Goal: Transaction & Acquisition: Purchase product/service

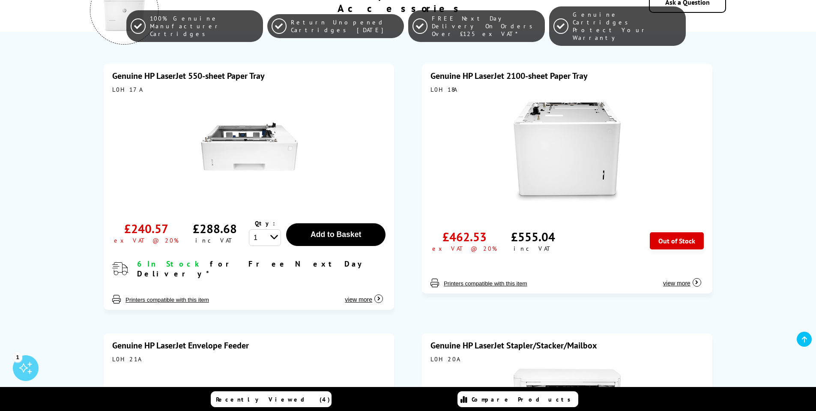
scroll to position [360, 0]
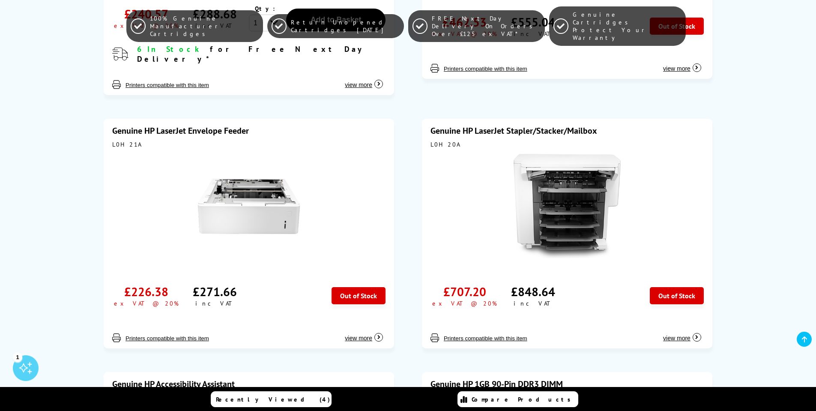
click at [120, 140] on div "L0H21A" at bounding box center [248, 144] width 273 height 8
copy div "L0H21A"
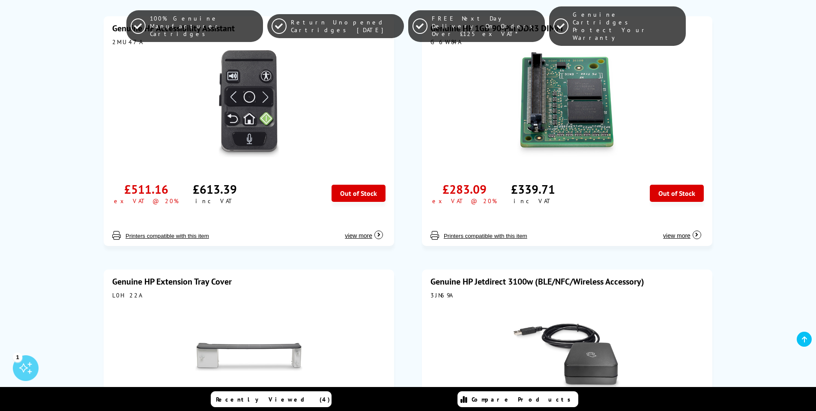
scroll to position [874, 0]
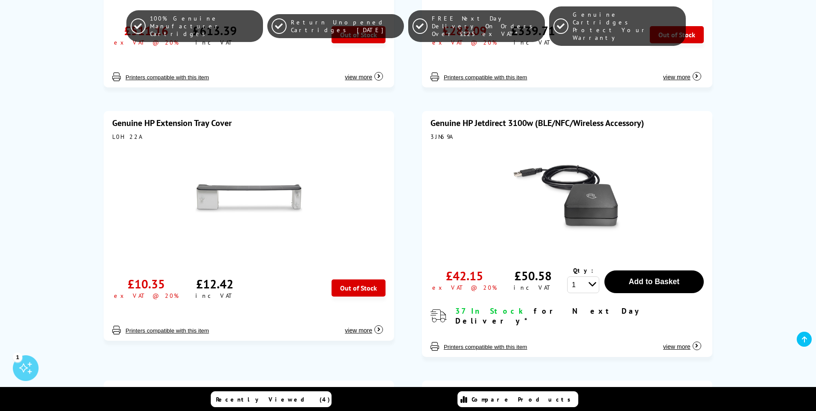
click at [157, 117] on link "Genuine HP Extension Tray Cover" at bounding box center [171, 122] width 119 height 11
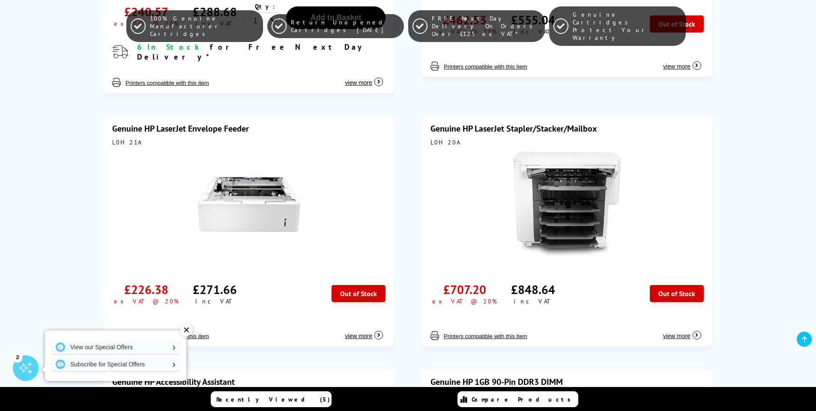
scroll to position [360, 0]
